Goal: Task Accomplishment & Management: Manage account settings

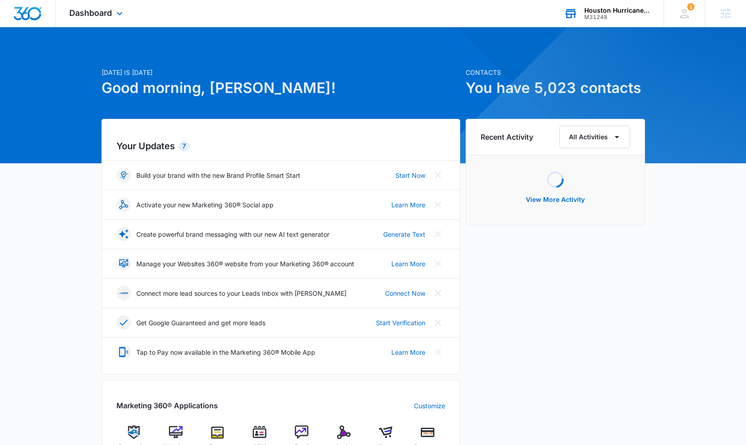
click at [596, 12] on div "Houston Hurricane & Security Products" at bounding box center [618, 10] width 66 height 7
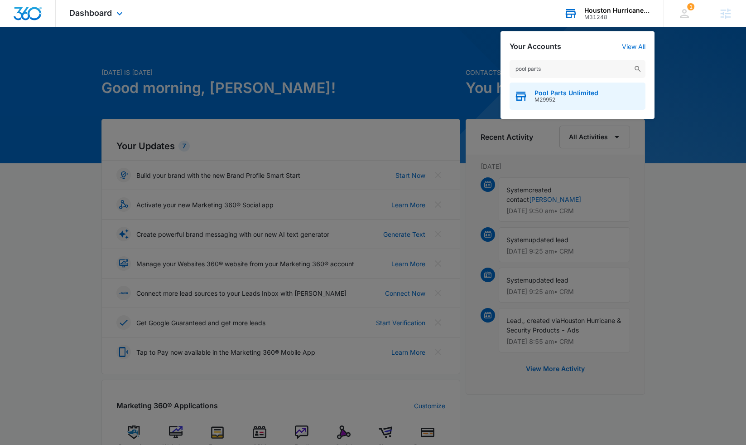
type input "pool parts"
click at [566, 92] on span "Pool Parts Unlimited" at bounding box center [567, 92] width 64 height 7
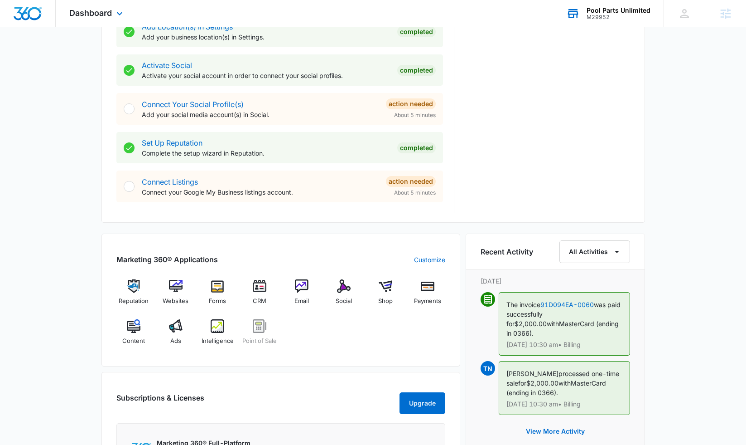
scroll to position [363, 0]
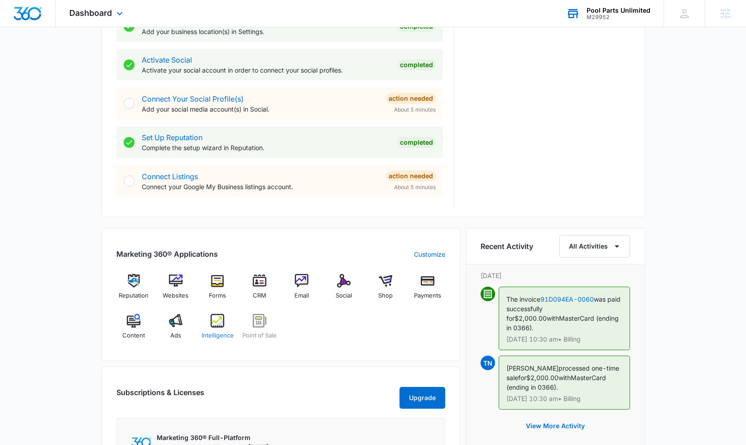
click at [215, 318] on img at bounding box center [218, 321] width 14 height 14
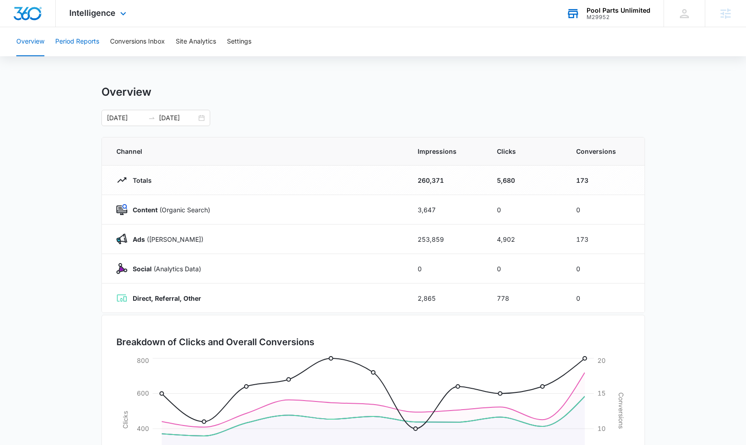
click at [91, 46] on button "Period Reports" at bounding box center [77, 41] width 44 height 29
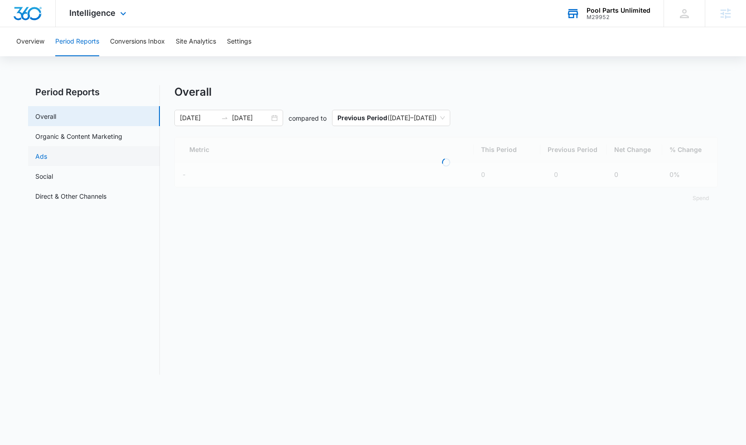
click at [47, 156] on link "Ads" at bounding box center [41, 156] width 12 height 10
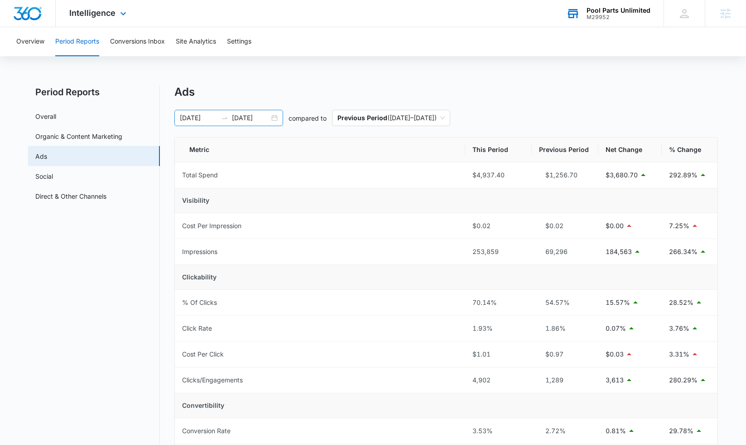
click at [198, 115] on input "08/01/2025" at bounding box center [199, 118] width 38 height 10
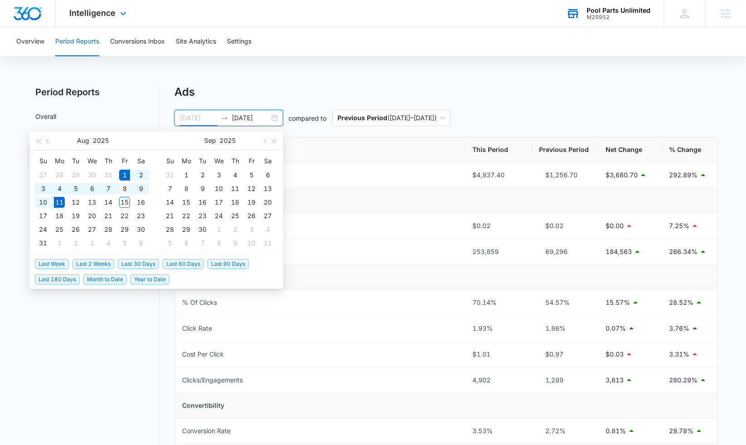
type input "08/08/2025"
click at [124, 189] on div "8" at bounding box center [124, 188] width 11 height 11
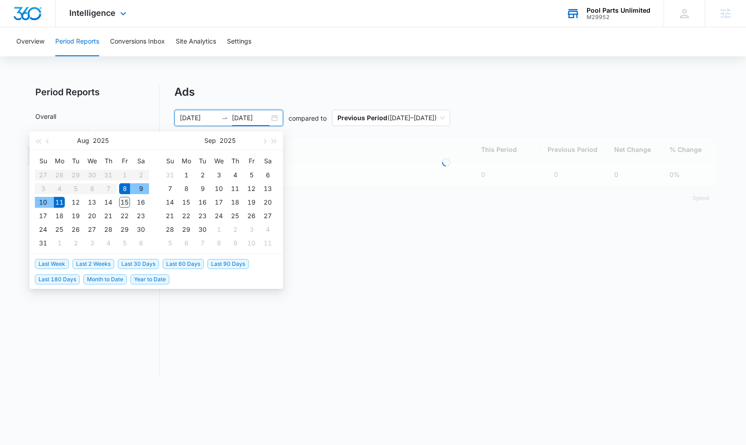
type input "08/15/2025"
click at [126, 202] on div "15" at bounding box center [124, 202] width 11 height 11
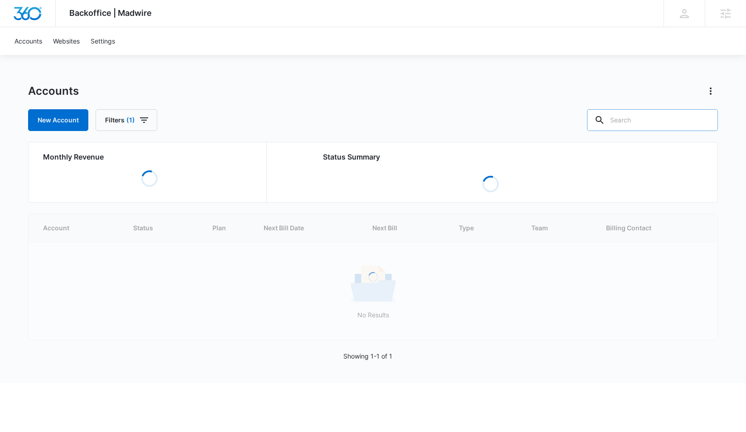
click at [646, 127] on input "text" at bounding box center [652, 120] width 131 height 22
type input "pool parts"
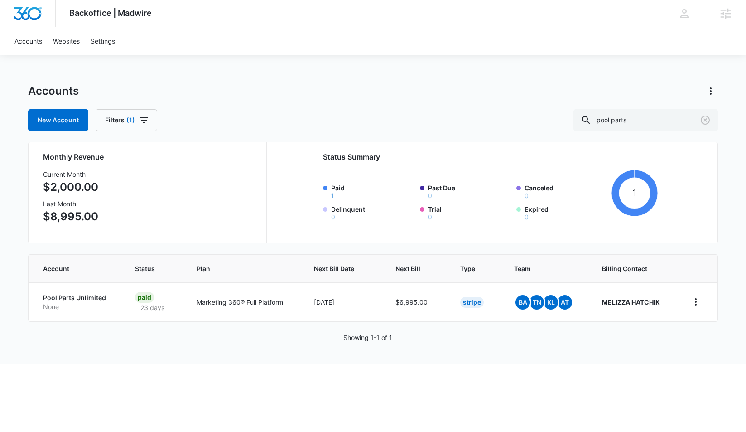
click at [66, 299] on p "Pool Parts Unlimited" at bounding box center [78, 297] width 70 height 9
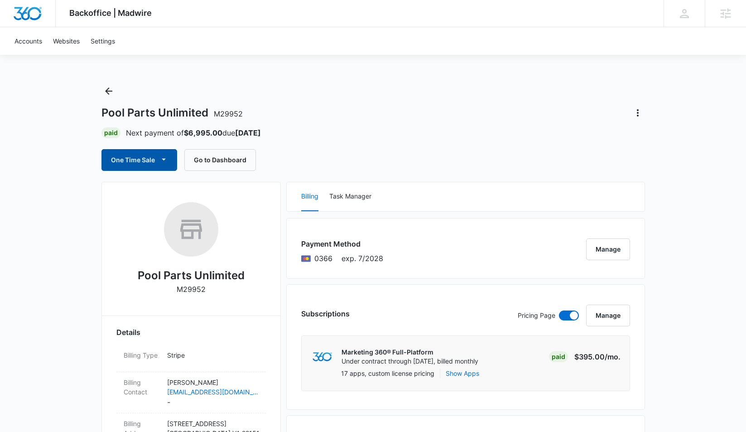
click at [155, 161] on button "One Time Sale" at bounding box center [140, 160] width 76 height 22
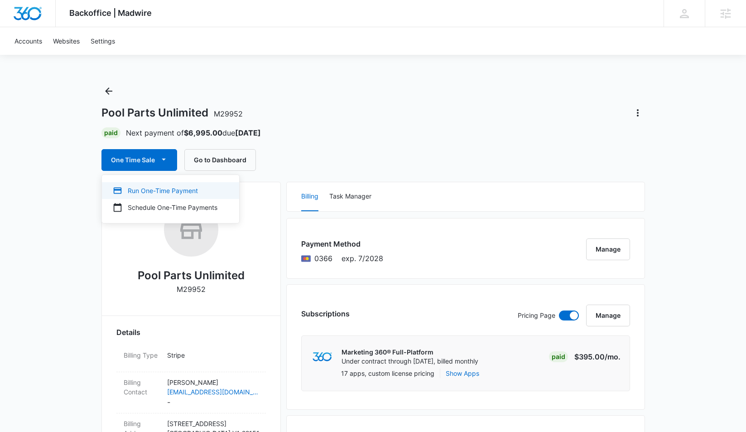
click at [144, 190] on div "Run One-Time Payment" at bounding box center [165, 191] width 105 height 10
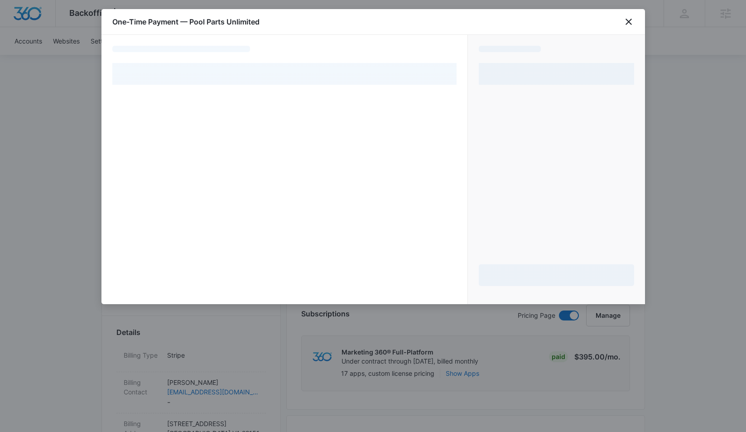
select select "pm_1RngCxA4n8RTgNjUoVRADcej"
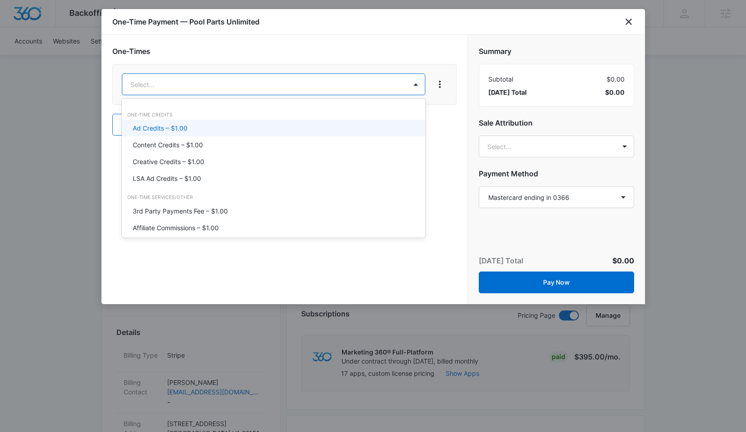
drag, startPoint x: 236, startPoint y: 122, endPoint x: 251, endPoint y: 125, distance: 15.2
click at [236, 122] on div "Ad Credits – $1.00" at bounding box center [274, 128] width 304 height 17
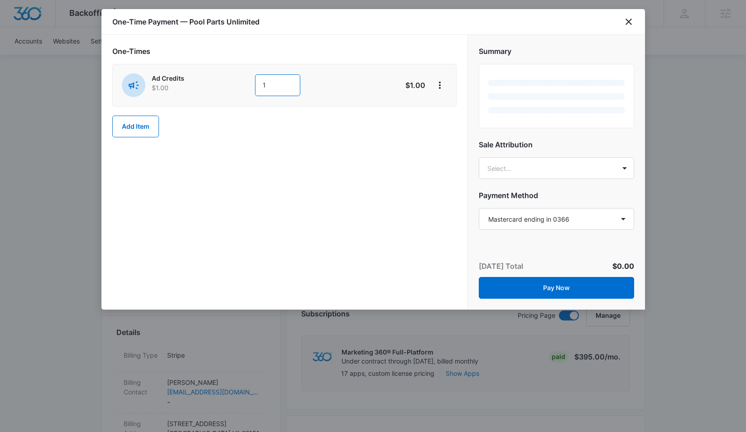
click at [290, 87] on input "1" at bounding box center [277, 85] width 45 height 22
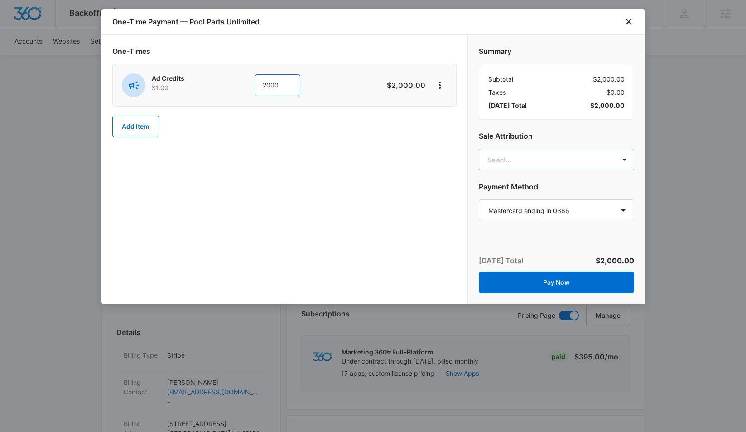
type input "2000"
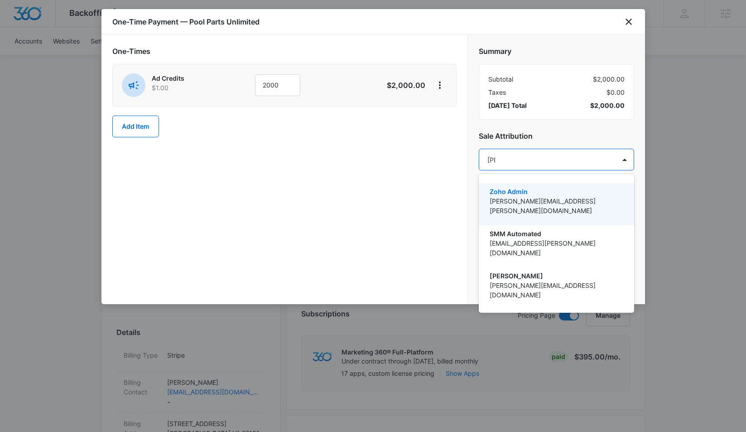
type input "tomm"
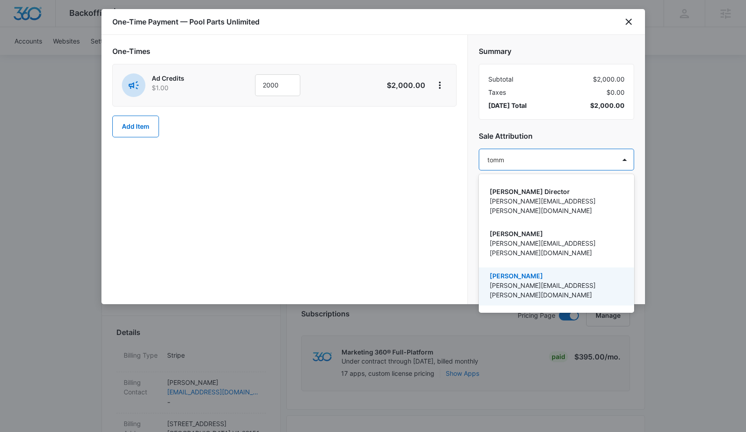
click at [554, 281] on p "[PERSON_NAME][EMAIL_ADDRESS][PERSON_NAME][DOMAIN_NAME]" at bounding box center [556, 290] width 132 height 19
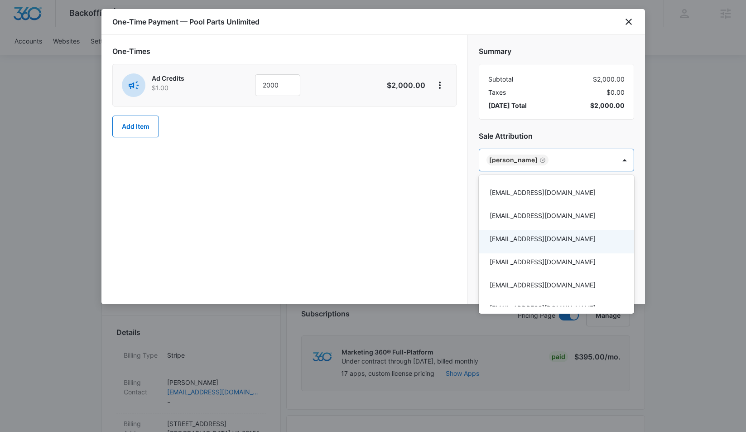
click at [396, 197] on div at bounding box center [373, 216] width 746 height 432
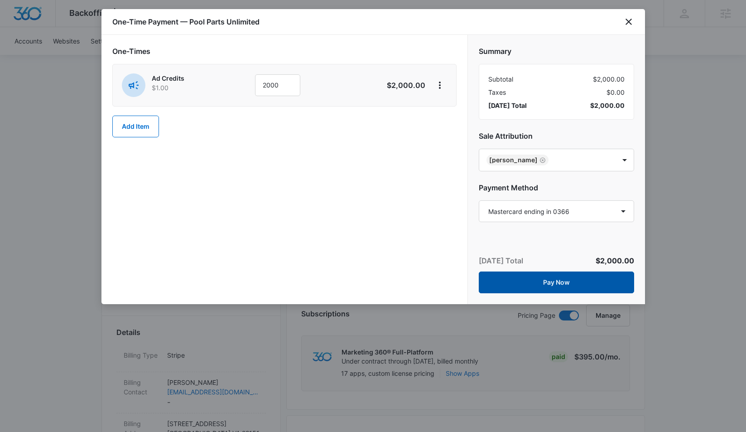
click at [503, 285] on button "Pay Now" at bounding box center [556, 282] width 155 height 22
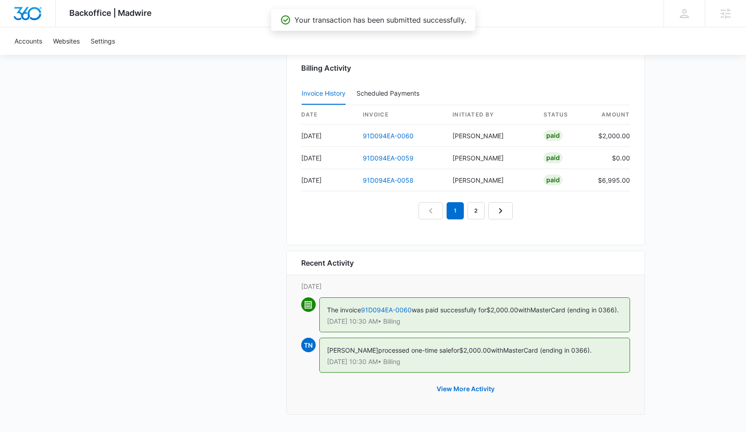
scroll to position [870, 0]
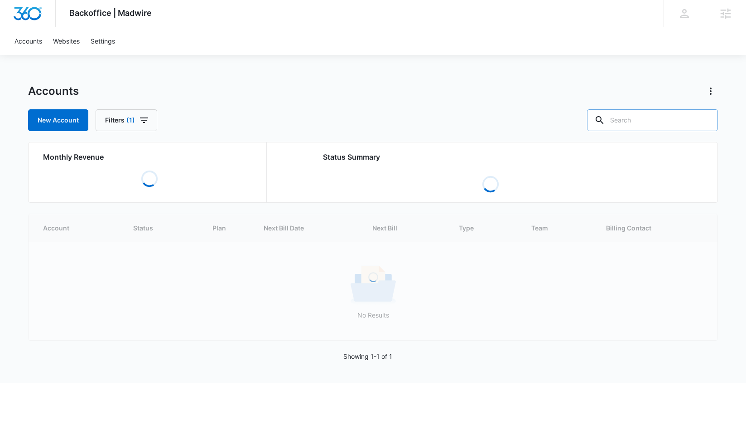
click at [642, 123] on input "text" at bounding box center [652, 120] width 131 height 22
paste input "M329448"
type input "M329448"
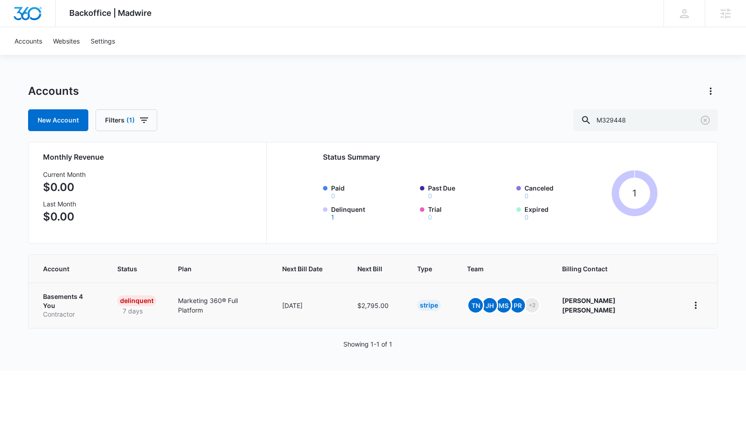
click at [73, 300] on p "Basements 4 You" at bounding box center [69, 301] width 53 height 18
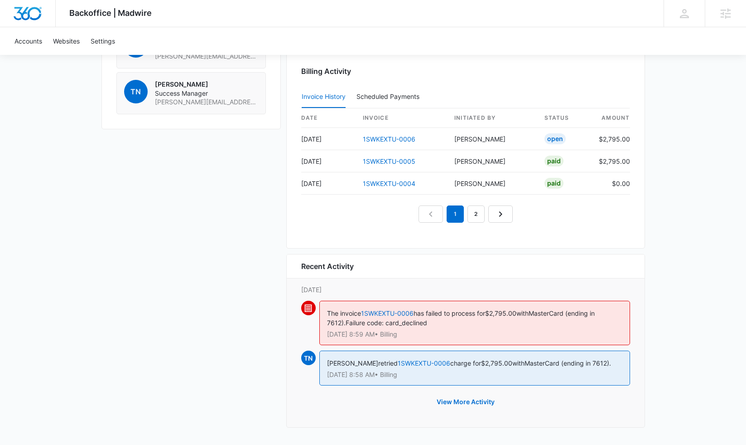
scroll to position [883, 0]
click at [378, 138] on link "1SWKEXTU-0006" at bounding box center [389, 139] width 53 height 8
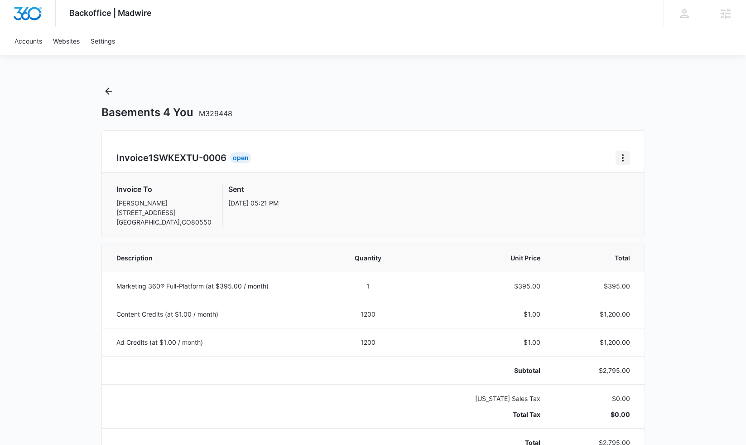
click at [625, 157] on icon "Home" at bounding box center [623, 157] width 11 height 11
click at [634, 198] on div "Retry Payment" at bounding box center [653, 197] width 53 height 6
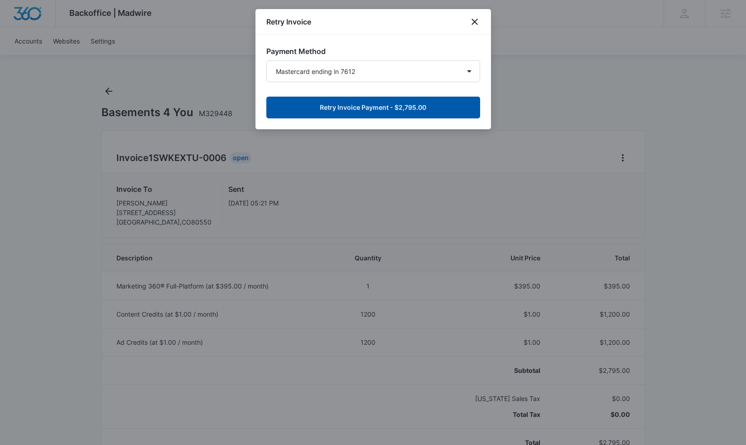
click at [377, 107] on button "Retry Invoice Payment - $2,795.00" at bounding box center [374, 108] width 214 height 22
